Goal: Task Accomplishment & Management: Manage account settings

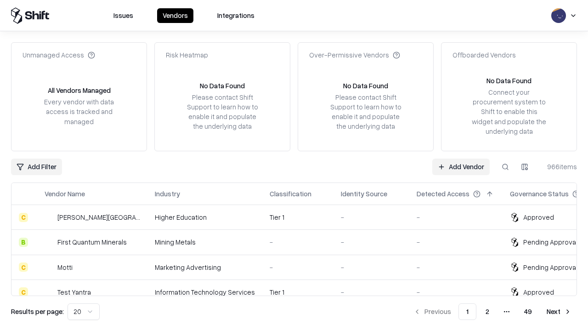
click at [461, 166] on link "Add Vendor" at bounding box center [460, 166] width 57 height 17
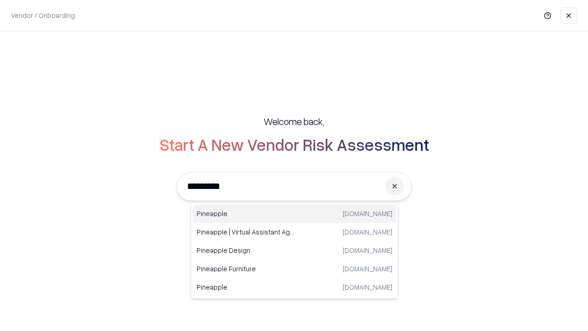
click at [294, 214] on div "Pineapple pineappleenergy.com" at bounding box center [294, 213] width 203 height 18
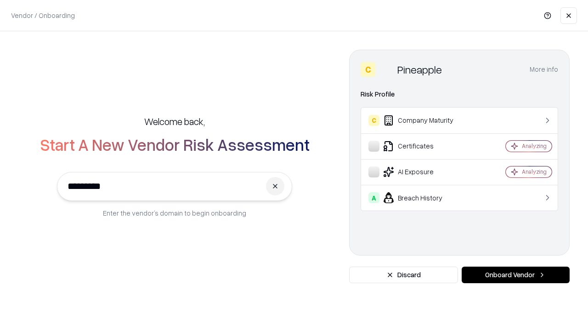
type input "*********"
click at [515, 275] on button "Onboard Vendor" at bounding box center [516, 274] width 108 height 17
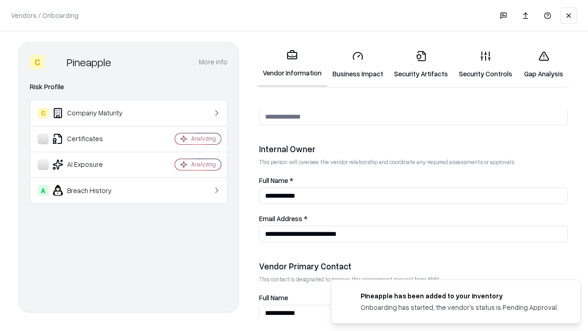
scroll to position [476, 0]
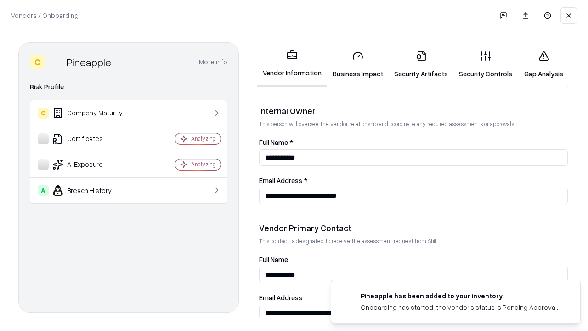
click at [358, 64] on link "Business Impact" at bounding box center [358, 64] width 62 height 43
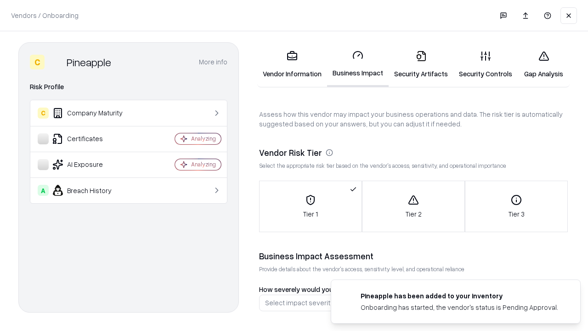
click at [421, 64] on link "Security Artifacts" at bounding box center [421, 64] width 65 height 43
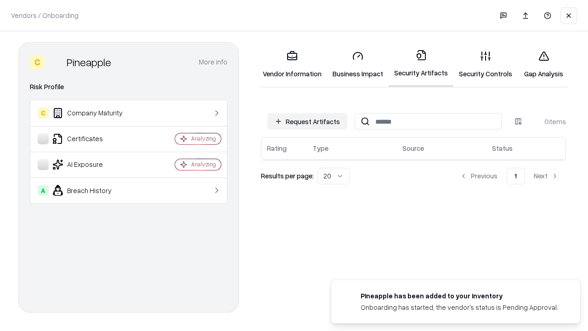
click at [307, 121] on button "Request Artifacts" at bounding box center [307, 121] width 80 height 17
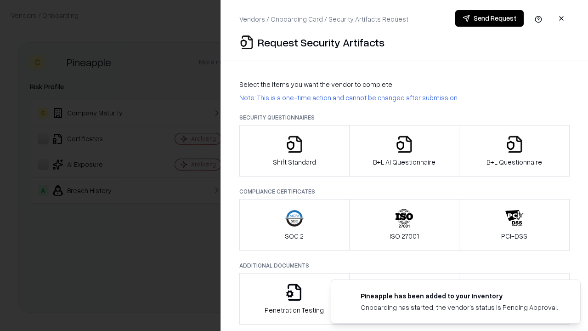
click at [294, 151] on icon "button" at bounding box center [294, 144] width 18 height 18
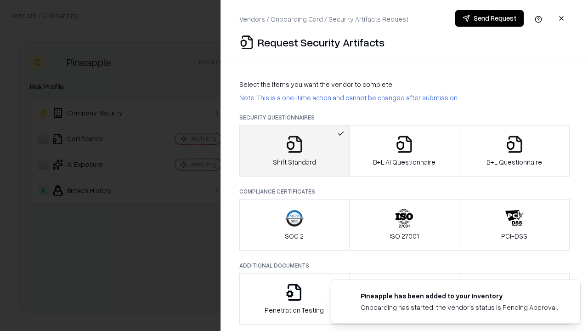
click at [489, 18] on button "Send Request" at bounding box center [489, 18] width 68 height 17
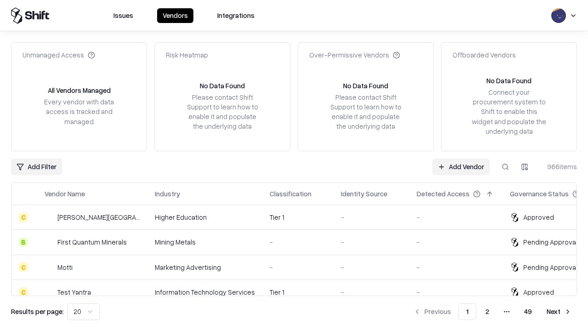
click at [505, 166] on button at bounding box center [505, 166] width 17 height 17
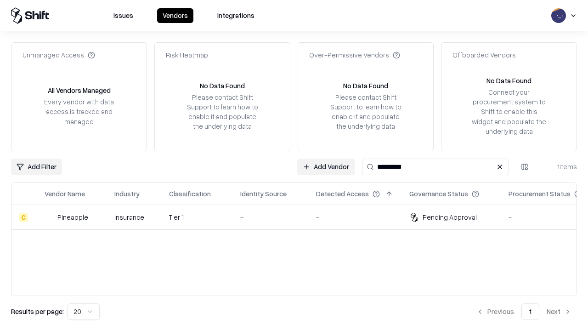
type input "*********"
click at [299, 217] on div "-" at bounding box center [270, 217] width 61 height 10
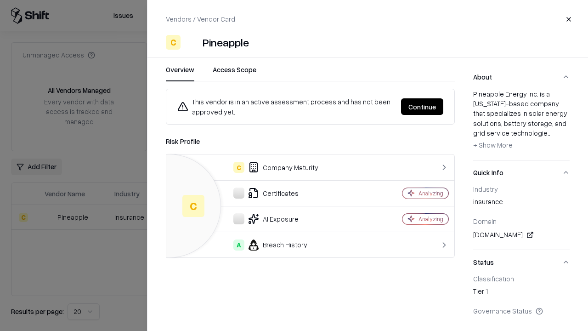
click at [422, 107] on button "Continue" at bounding box center [422, 106] width 42 height 17
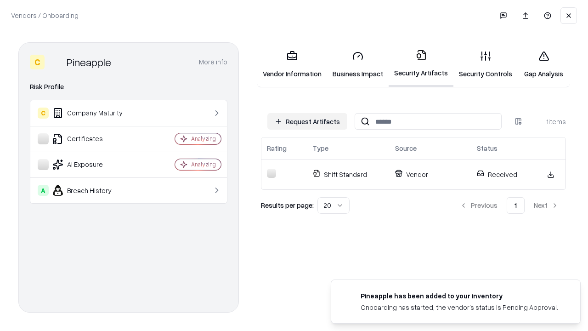
click at [485, 64] on link "Security Controls" at bounding box center [485, 64] width 64 height 43
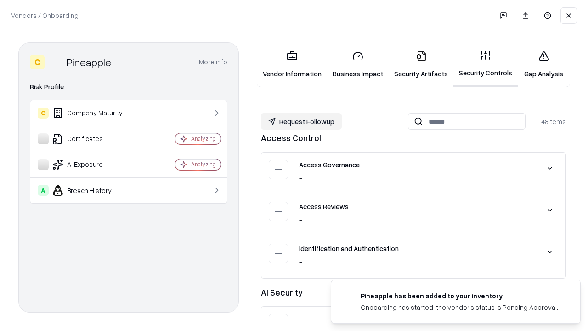
click at [301, 121] on button "Request Followup" at bounding box center [301, 121] width 81 height 17
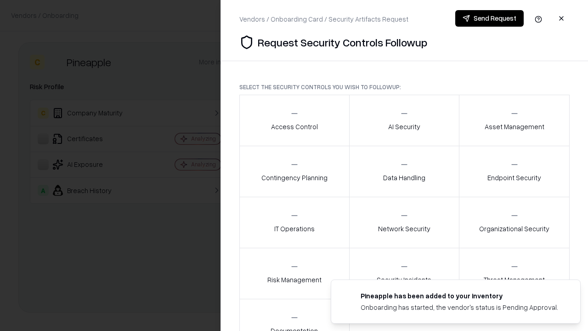
click at [294, 120] on div "Access Control" at bounding box center [294, 120] width 47 height 23
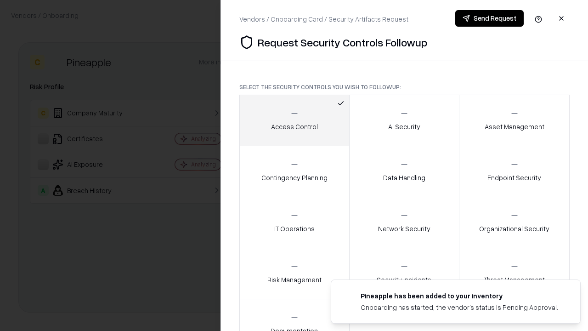
click at [489, 18] on button "Send Request" at bounding box center [489, 18] width 68 height 17
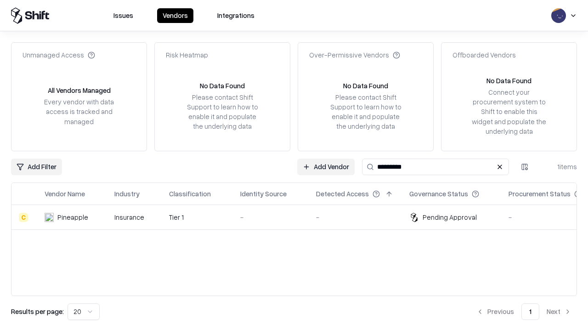
type input "*********"
click at [299, 217] on div "-" at bounding box center [270, 217] width 61 height 10
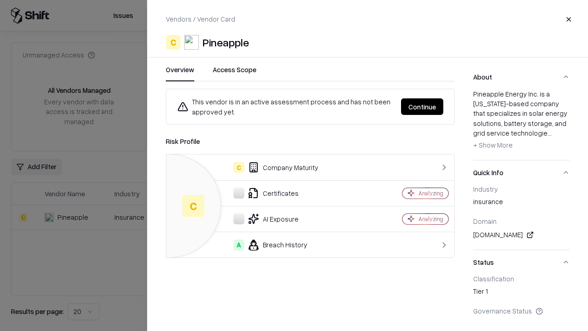
click at [422, 107] on button "Continue" at bounding box center [422, 106] width 42 height 17
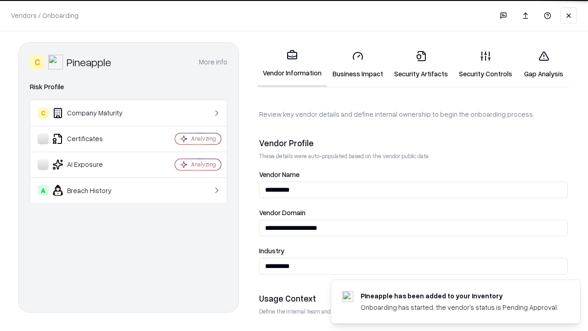
click at [543, 64] on link "Gap Analysis" at bounding box center [544, 64] width 52 height 43
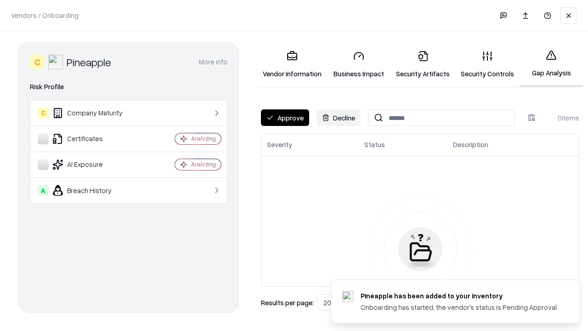
click at [285, 118] on button "Approve" at bounding box center [285, 117] width 48 height 17
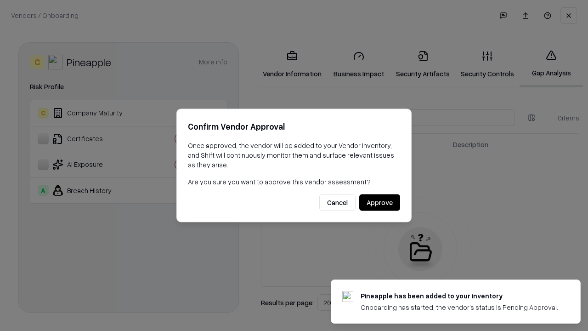
click at [379, 202] on button "Approve" at bounding box center [379, 202] width 41 height 17
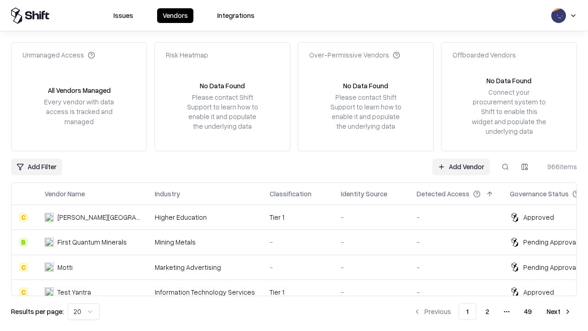
type input "*********"
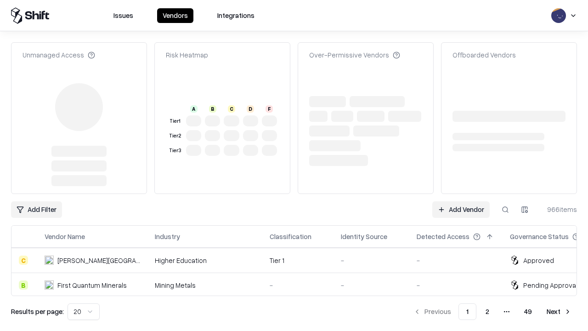
click at [461, 201] on link "Add Vendor" at bounding box center [460, 209] width 57 height 17
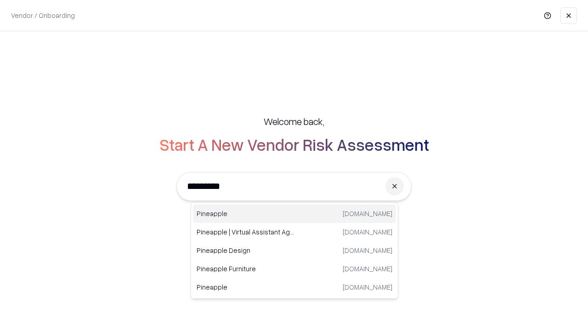
click at [294, 214] on div "Pineapple [DOMAIN_NAME]" at bounding box center [294, 213] width 203 height 18
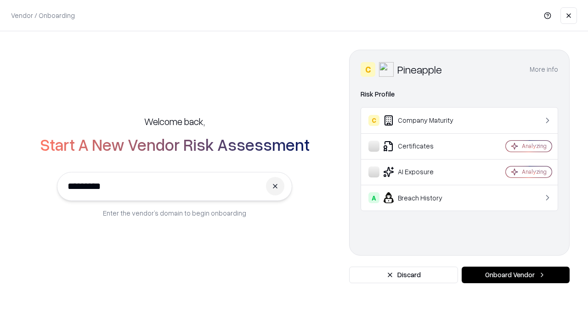
type input "*********"
click at [515, 275] on button "Onboard Vendor" at bounding box center [516, 274] width 108 height 17
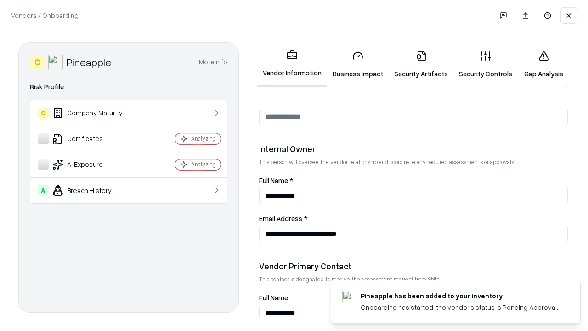
scroll to position [476, 0]
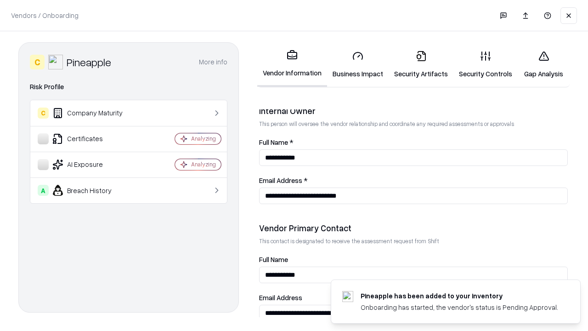
click at [543, 64] on link "Gap Analysis" at bounding box center [544, 64] width 52 height 43
